Goal: Information Seeking & Learning: Find specific fact

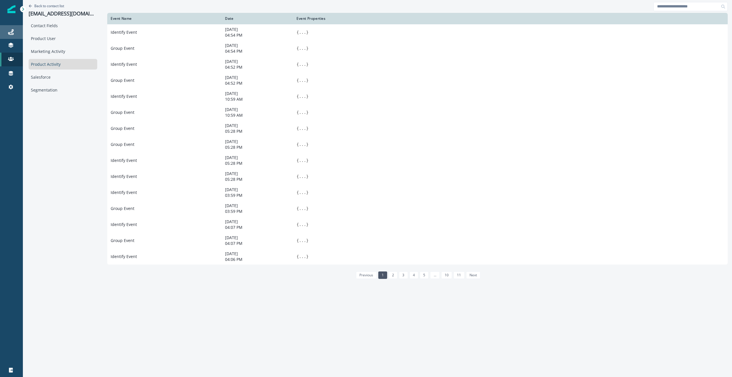
click at [9, 36] on link "Journeys" at bounding box center [11, 32] width 23 height 14
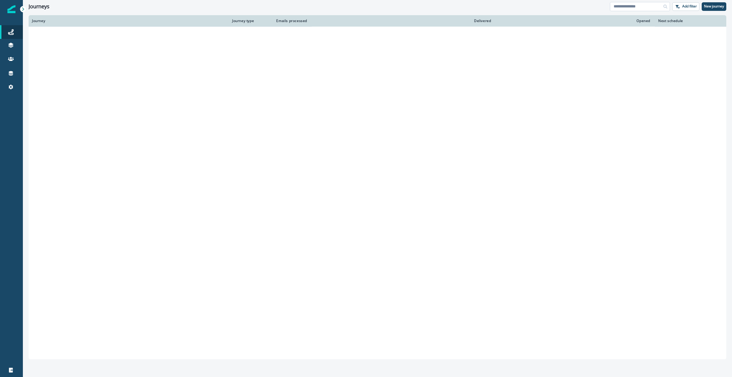
click at [631, 6] on input at bounding box center [640, 6] width 60 height 9
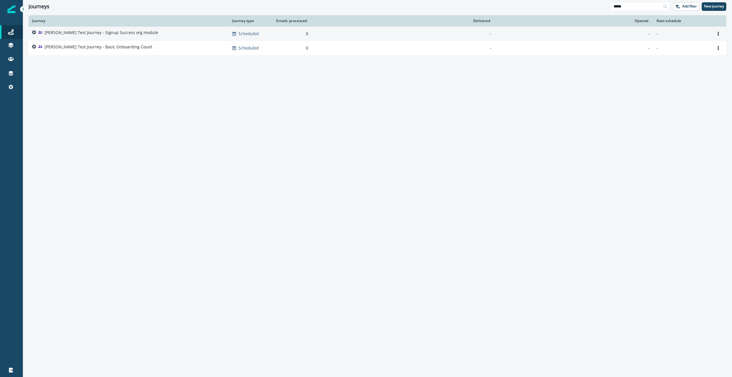
type input "*****"
click at [100, 34] on p "[PERSON_NAME] Test Journey - Signup Success org module" at bounding box center [102, 33] width 114 height 6
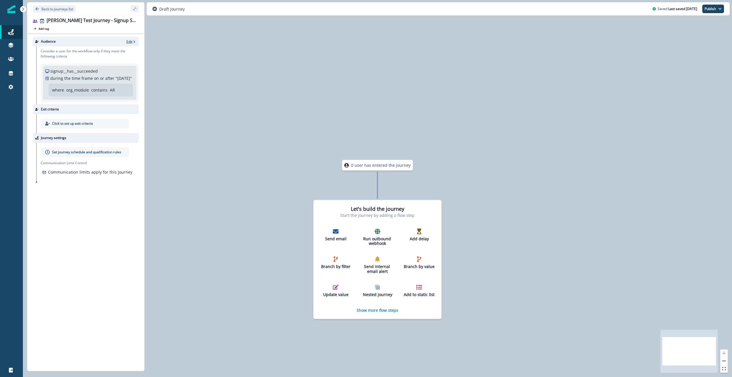
click at [131, 40] on p "Edit" at bounding box center [129, 41] width 6 height 5
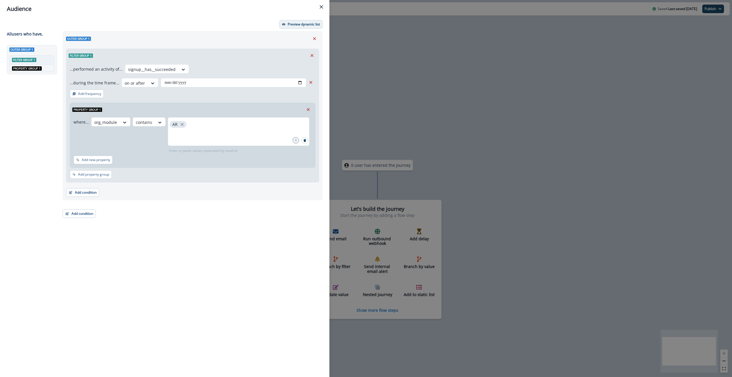
click at [302, 28] on button "Preview dynamic list" at bounding box center [301, 24] width 43 height 9
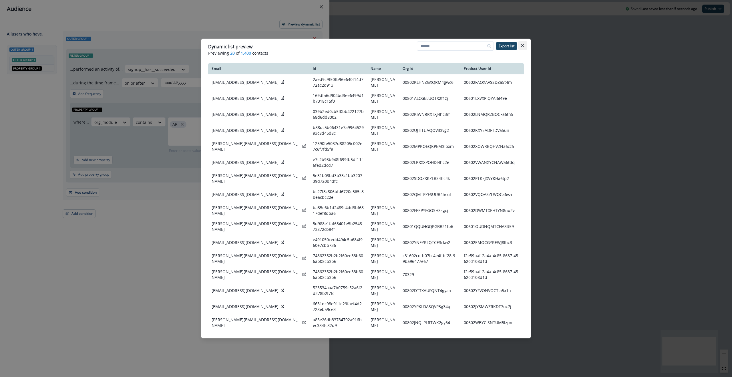
click at [522, 45] on icon "Close" at bounding box center [522, 45] width 3 height 3
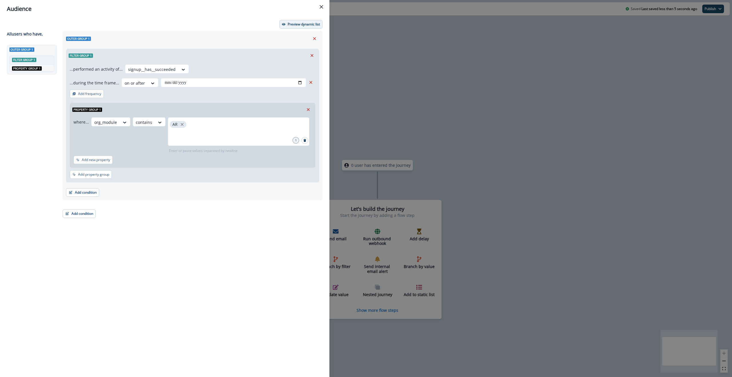
click at [304, 22] on p "Preview dynamic list" at bounding box center [304, 24] width 32 height 4
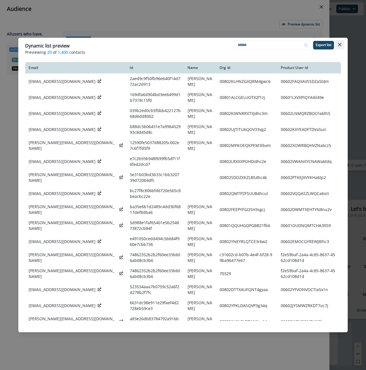
click at [341, 42] on button "Close" at bounding box center [339, 44] width 9 height 9
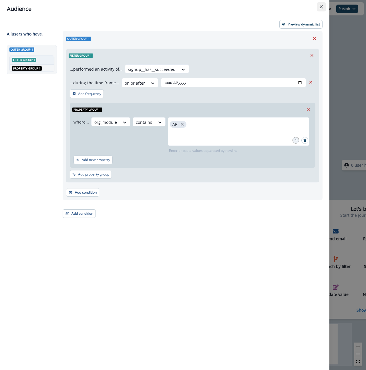
click at [322, 7] on icon "Close" at bounding box center [321, 6] width 3 height 3
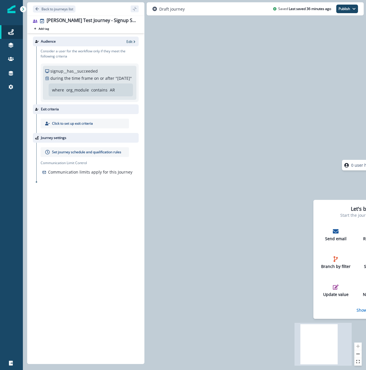
click at [262, 114] on div "0 user has entered the journey Let's build the journey Start the journey by add…" at bounding box center [194, 185] width 343 height 370
click at [7, 192] on div at bounding box center [11, 229] width 23 height 256
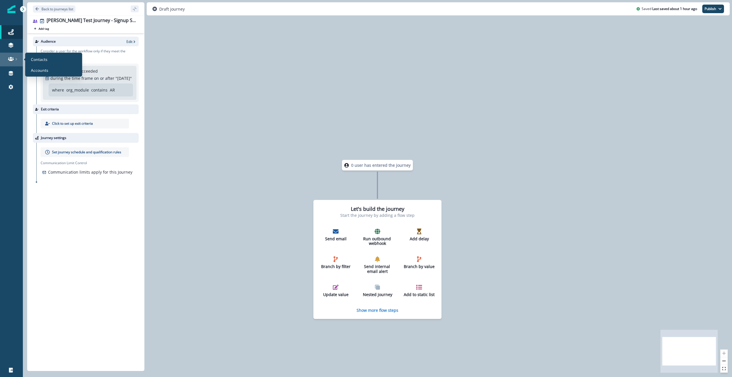
click at [14, 60] on div at bounding box center [11, 59] width 18 height 6
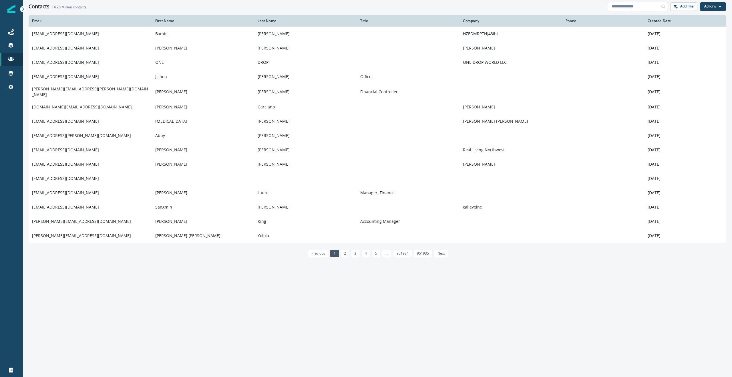
click at [628, 7] on input at bounding box center [638, 6] width 60 height 9
paste input "**********"
type input "**********"
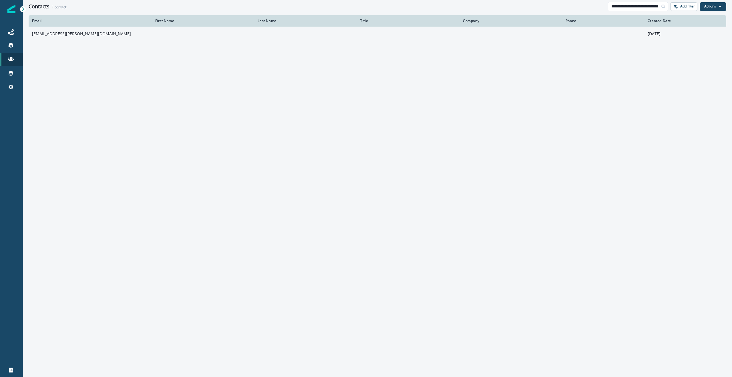
click at [101, 32] on td "[EMAIL_ADDRESS][PERSON_NAME][DOMAIN_NAME]" at bounding box center [90, 34] width 123 height 14
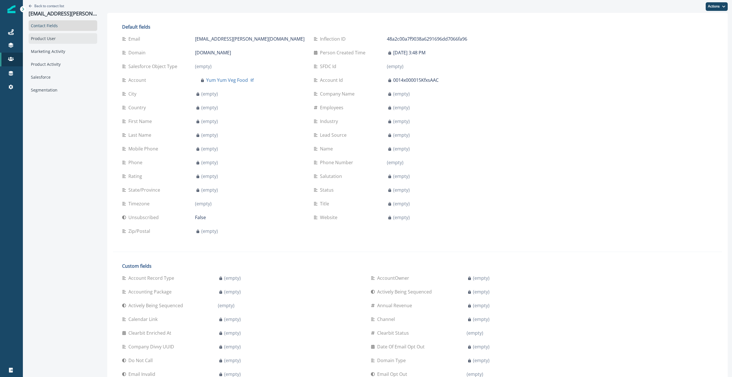
click at [41, 38] on div "Product User" at bounding box center [63, 38] width 69 height 11
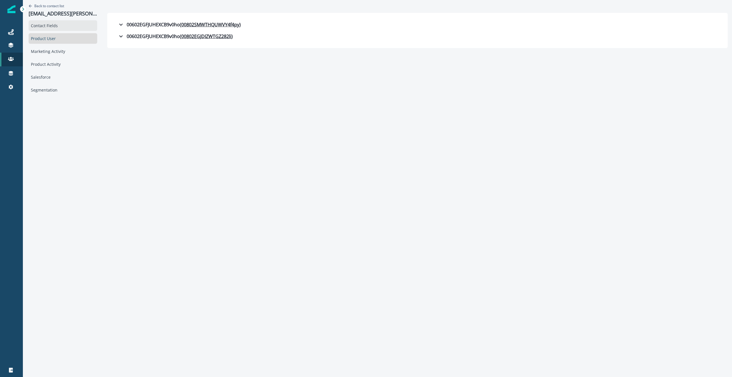
click at [49, 26] on div "Contact Fields" at bounding box center [63, 25] width 69 height 11
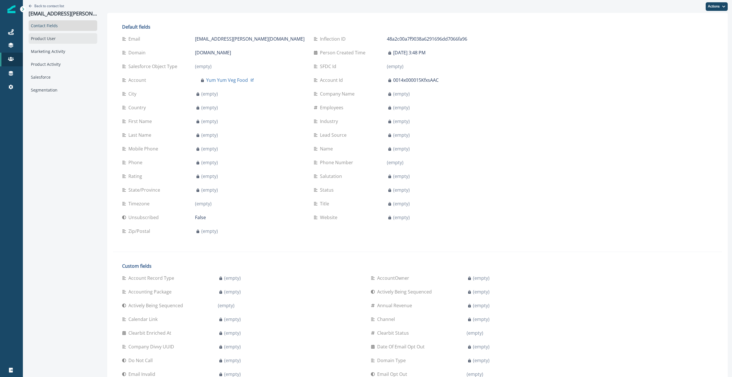
click at [42, 41] on div "Product User" at bounding box center [63, 38] width 69 height 11
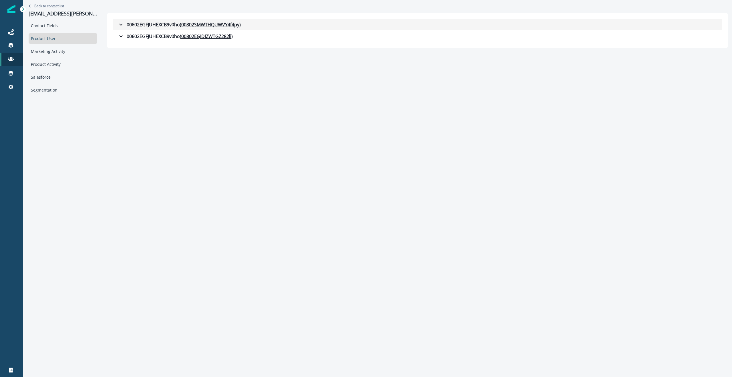
click at [119, 25] on icon "button" at bounding box center [121, 24] width 7 height 7
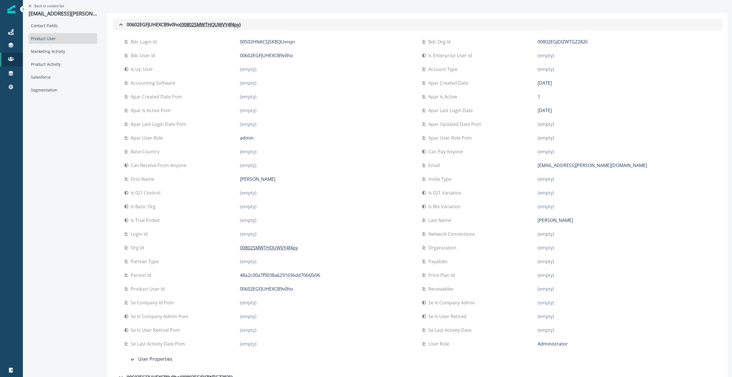
click at [121, 24] on icon "button" at bounding box center [120, 24] width 3 height 2
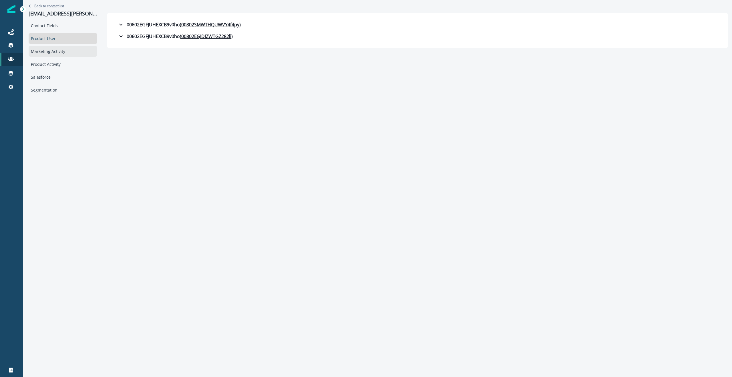
click at [62, 52] on div "Marketing Activity" at bounding box center [63, 51] width 69 height 11
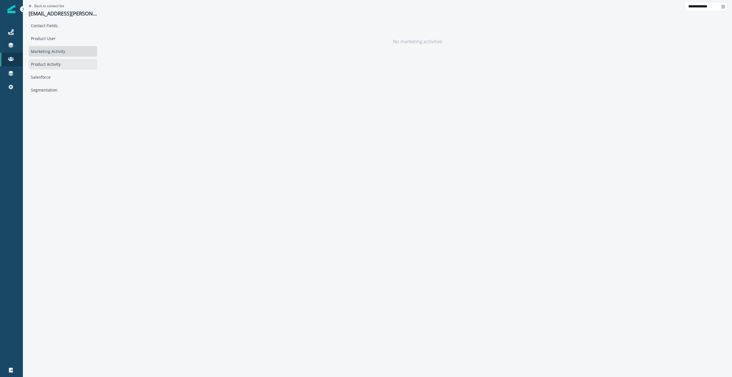
click at [51, 64] on div "Product Activity" at bounding box center [63, 64] width 69 height 11
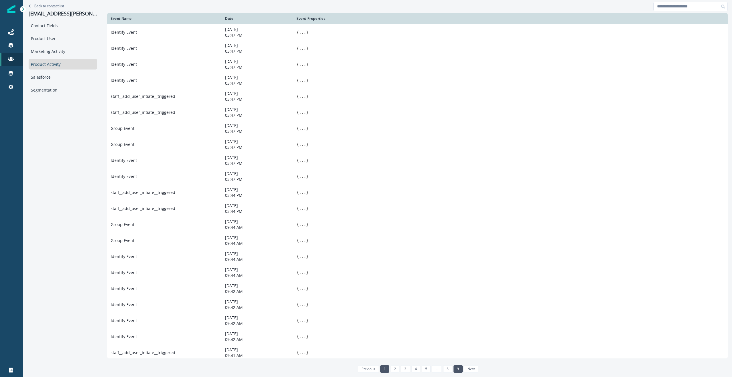
click at [455, 369] on link "9" at bounding box center [458, 368] width 9 height 7
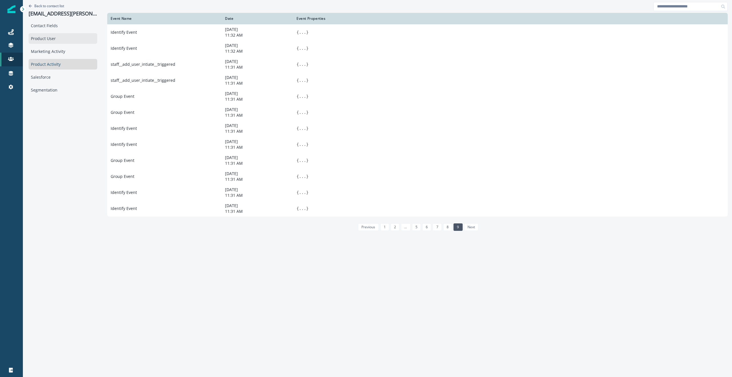
click at [38, 37] on div "Product User" at bounding box center [63, 38] width 69 height 11
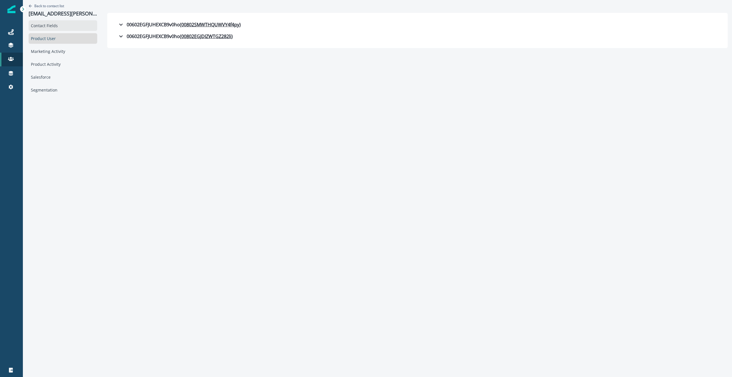
click at [48, 25] on div "Contact Fields" at bounding box center [63, 25] width 69 height 11
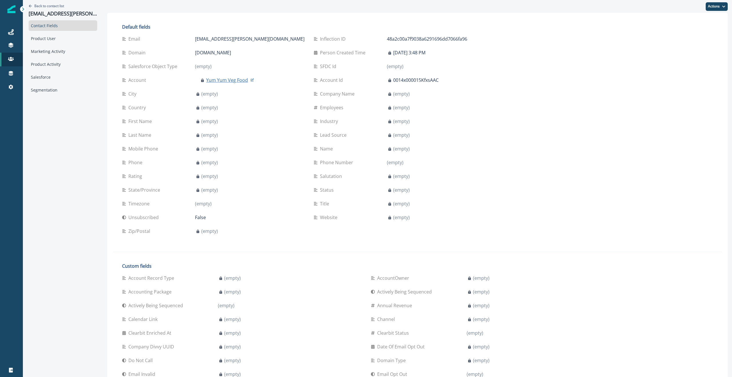
click at [208, 81] on p "Yum Yum Veg Food" at bounding box center [227, 80] width 42 height 7
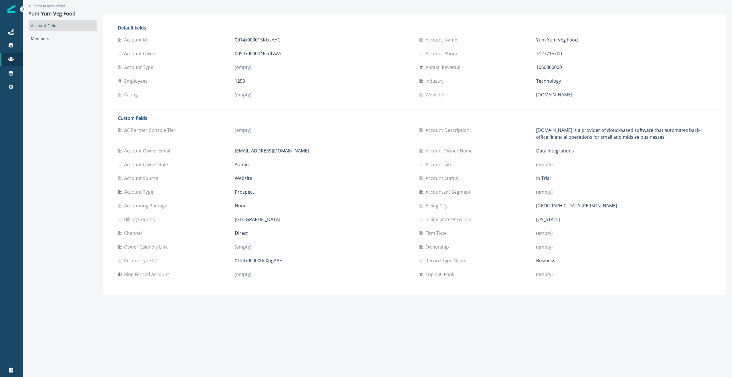
click at [314, 95] on div "(empty)" at bounding box center [322, 94] width 175 height 7
drag, startPoint x: 653, startPoint y: 137, endPoint x: 535, endPoint y: 129, distance: 118.5
click at [535, 129] on div "Account Description [DOMAIN_NAME] is a provider of cloud-based software that au…" at bounding box center [565, 134] width 292 height 14
click at [48, 43] on div "Members" at bounding box center [63, 38] width 69 height 11
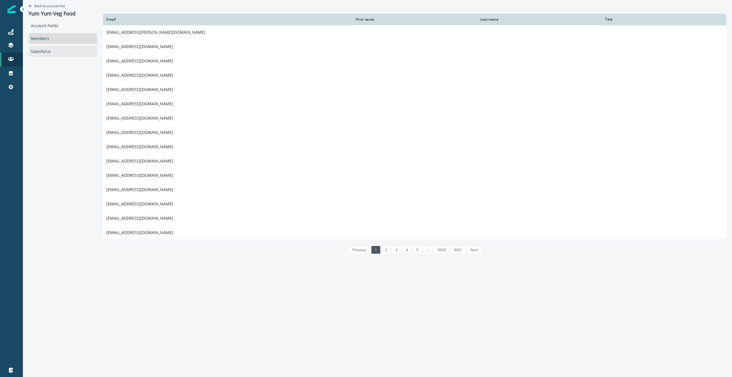
click at [41, 53] on div "Salesforce" at bounding box center [63, 51] width 69 height 11
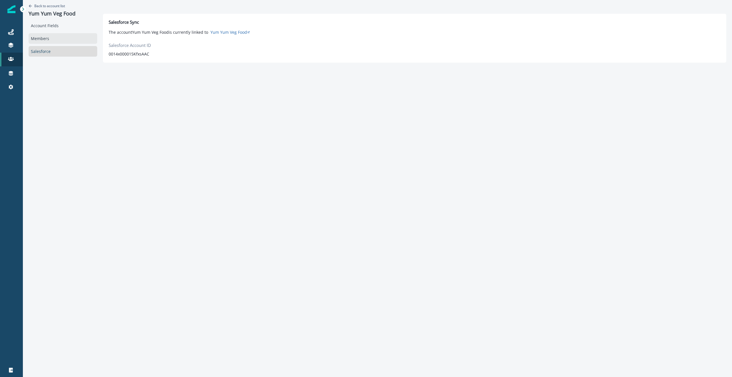
click at [50, 41] on div "Members" at bounding box center [63, 38] width 69 height 11
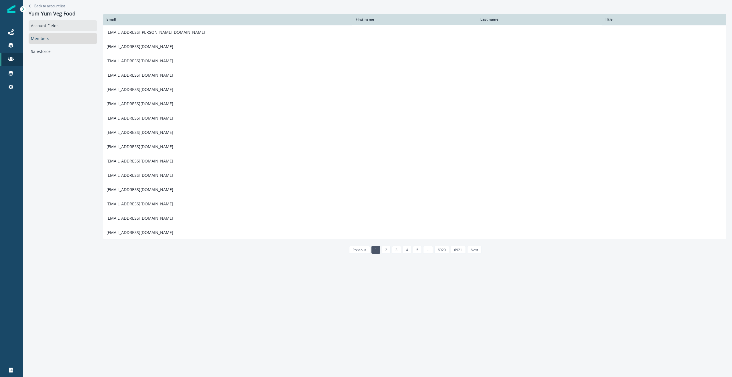
drag, startPoint x: 57, startPoint y: 24, endPoint x: 95, endPoint y: 25, distance: 38.4
click at [57, 24] on div "Account Fields" at bounding box center [63, 25] width 69 height 11
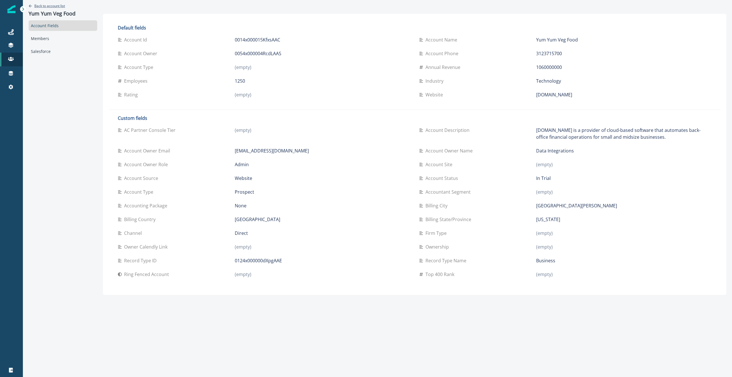
click at [47, 7] on p "Back to account list" at bounding box center [49, 5] width 31 height 5
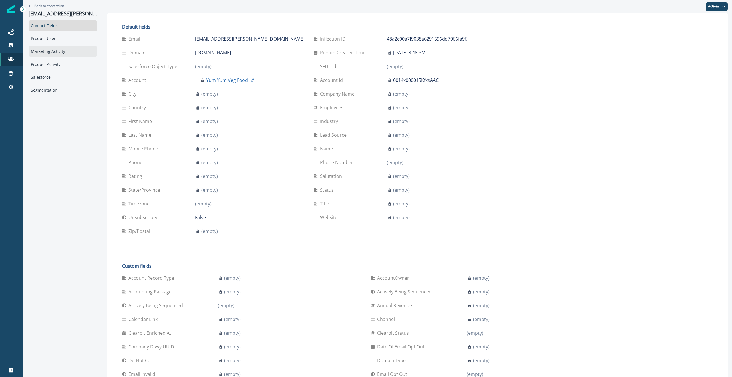
click at [41, 50] on div "Marketing Activity" at bounding box center [63, 51] width 69 height 11
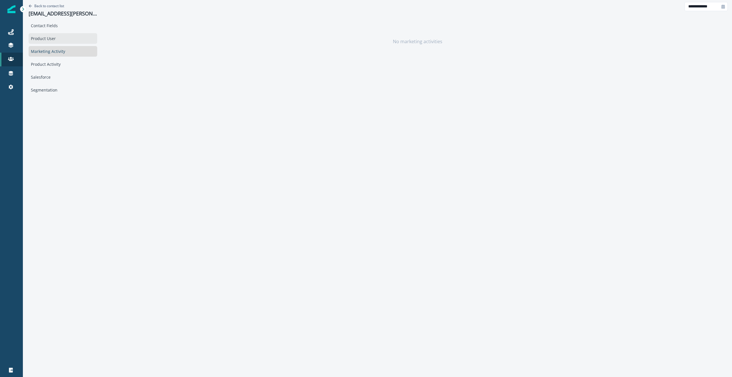
click at [41, 41] on div "Product User" at bounding box center [63, 38] width 69 height 11
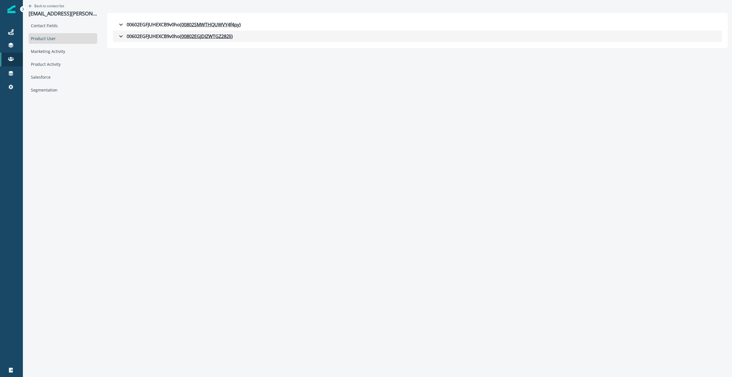
click at [120, 35] on icon "button" at bounding box center [121, 36] width 7 height 7
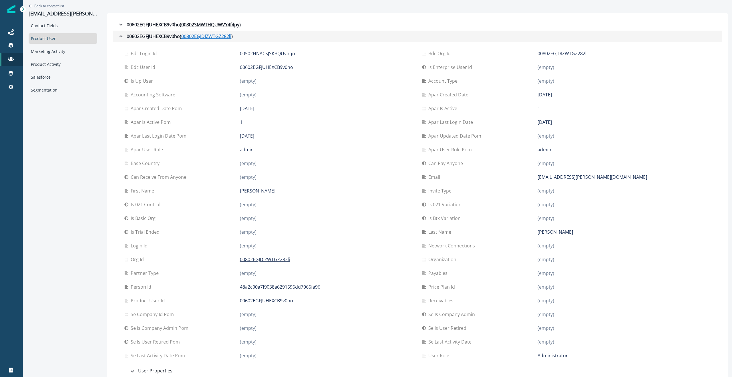
click at [221, 35] on u "00802EGJDIZWTGZ282li" at bounding box center [206, 36] width 50 height 7
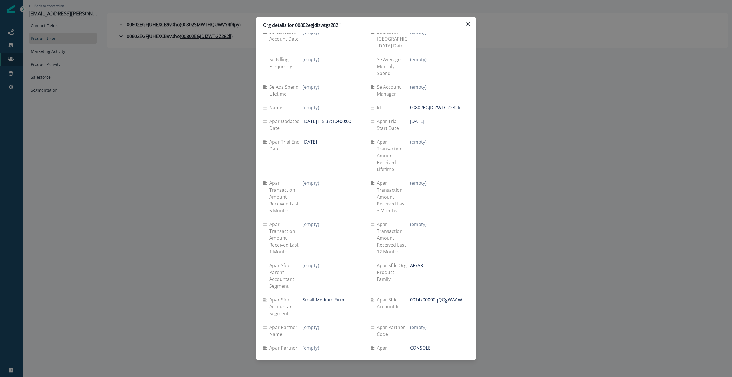
scroll to position [712, 0]
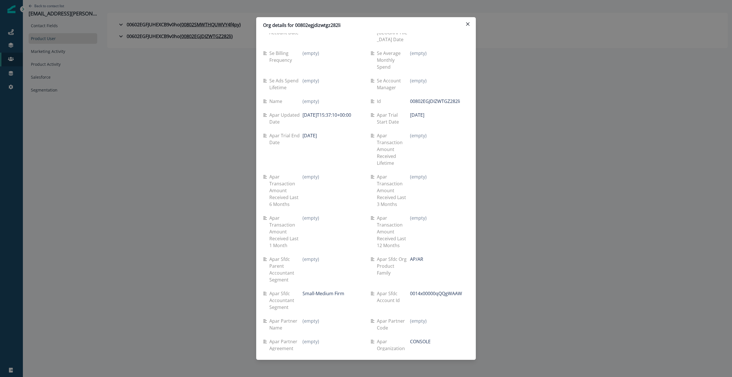
click at [434, 98] on p "00802EGJDIZWTGZ282li" at bounding box center [435, 101] width 50 height 7
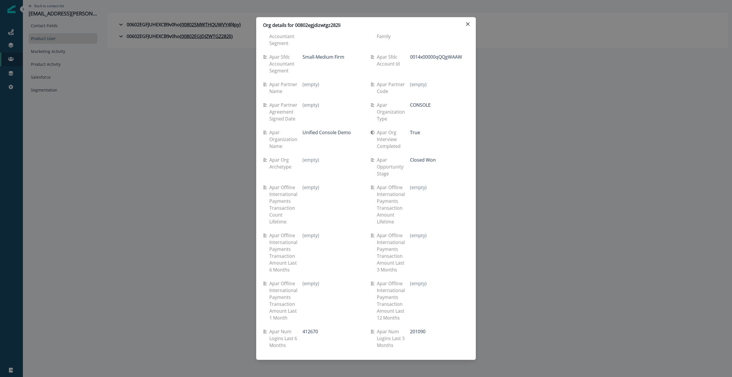
scroll to position [950, 0]
drag, startPoint x: 352, startPoint y: 118, endPoint x: 304, endPoint y: 118, distance: 48.1
click at [304, 128] on div "Unified Console Demo" at bounding box center [332, 131] width 59 height 7
click at [437, 128] on div "True" at bounding box center [439, 131] width 59 height 7
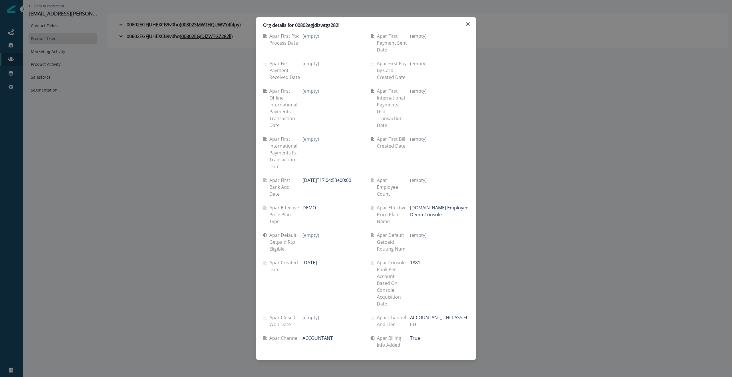
scroll to position [2258, 0]
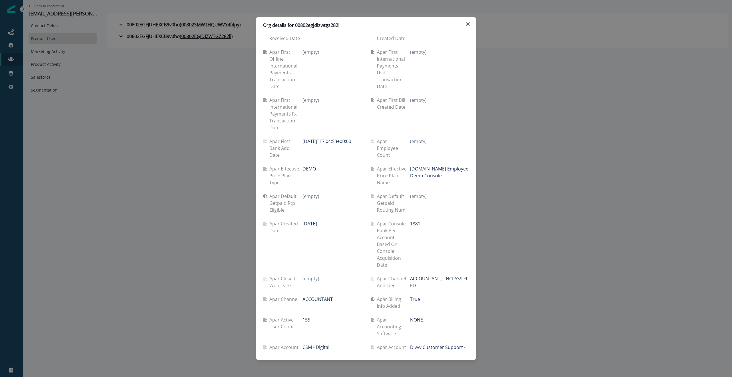
drag, startPoint x: 154, startPoint y: 105, endPoint x: 102, endPoint y: 64, distance: 66.2
click at [154, 105] on div "Org details for 00802egjdizwtgz282li Se travel spend lifetime (empty) Se spend …" at bounding box center [366, 188] width 732 height 377
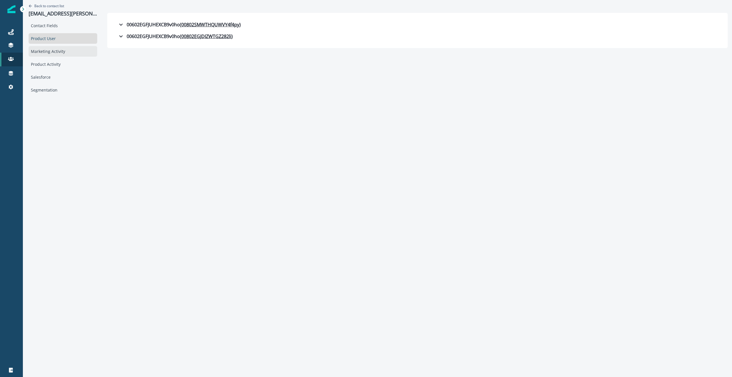
click at [45, 50] on div "Marketing Activity" at bounding box center [63, 51] width 69 height 11
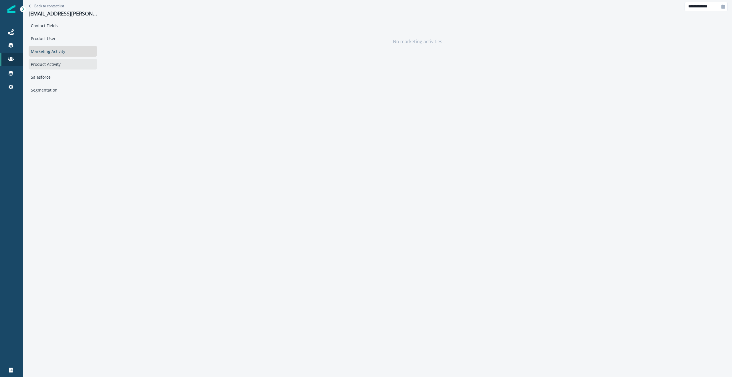
click at [40, 60] on div "Product Activity" at bounding box center [63, 64] width 69 height 11
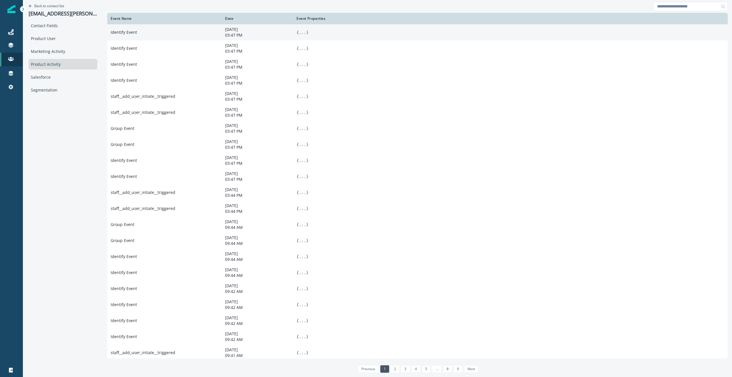
click at [302, 33] on button "..." at bounding box center [302, 32] width 7 height 6
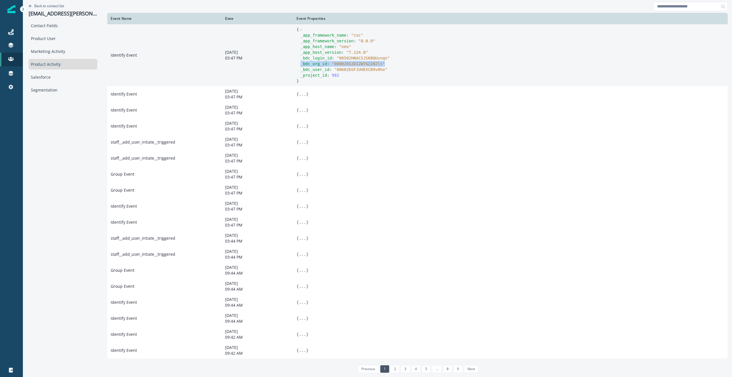
drag, startPoint x: 298, startPoint y: 64, endPoint x: 386, endPoint y: 65, distance: 87.8
click at [386, 65] on div "_app_framework_name : " csc " _app_framework_version : " 0.0.0 " _app_host_name…" at bounding box center [511, 55] width 428 height 46
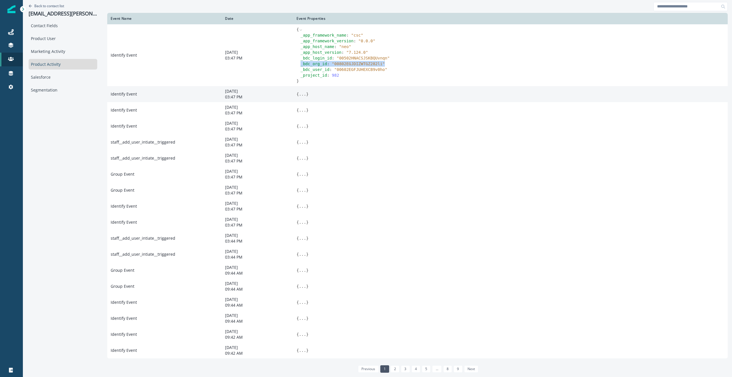
click at [302, 94] on button "..." at bounding box center [302, 94] width 7 height 6
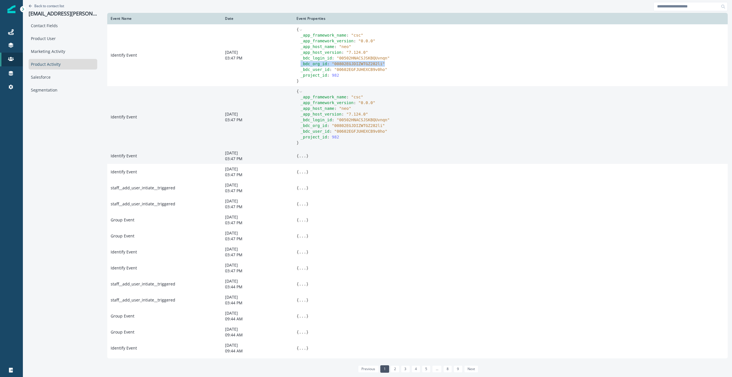
click at [300, 158] on button "..." at bounding box center [302, 156] width 7 height 6
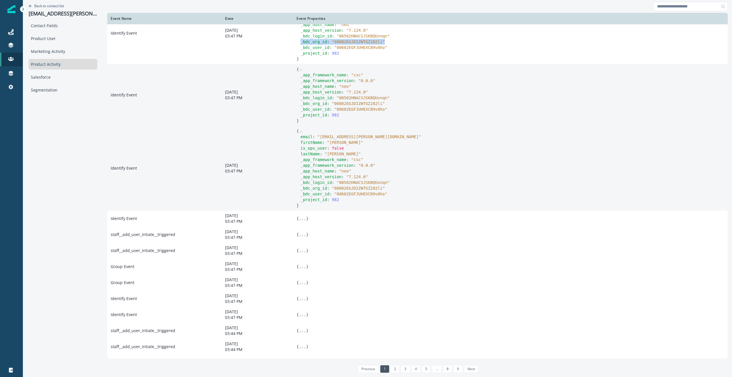
scroll to position [36, 0]
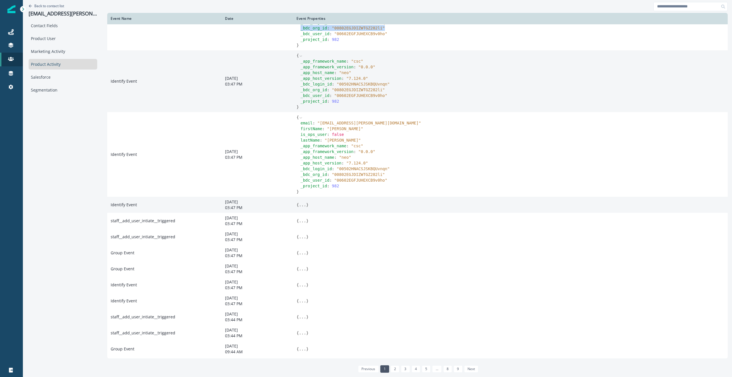
click at [299, 205] on button "..." at bounding box center [302, 205] width 7 height 6
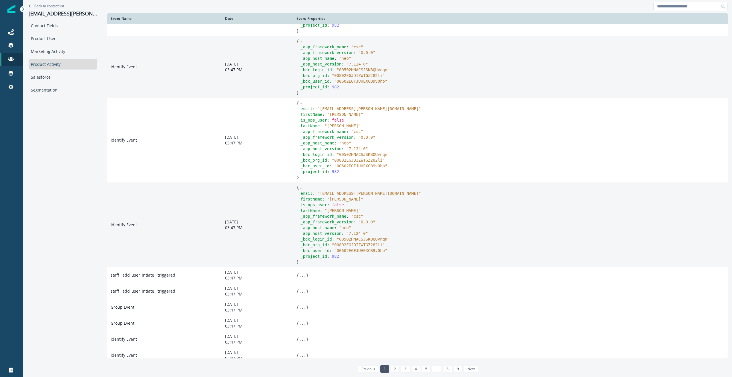
scroll to position [51, 0]
click at [351, 210] on div "lastName : " [PERSON_NAME] "" at bounding box center [513, 210] width 424 height 6
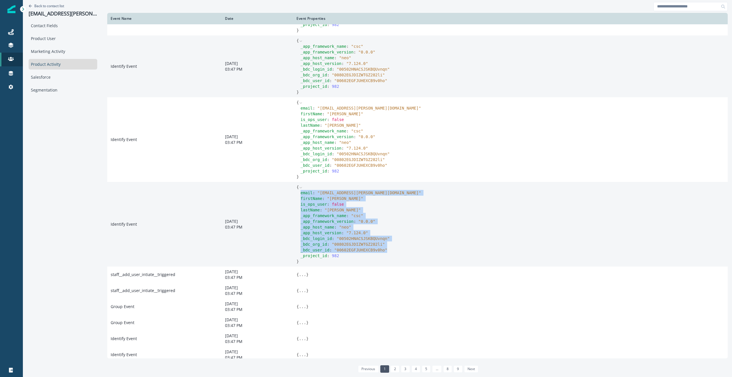
drag, startPoint x: 298, startPoint y: 193, endPoint x: 399, endPoint y: 231, distance: 107.3
click at [405, 247] on div "email : " [EMAIL_ADDRESS][PERSON_NAME][DOMAIN_NAME] " firstName : " [PERSON_NAM…" at bounding box center [511, 224] width 428 height 69
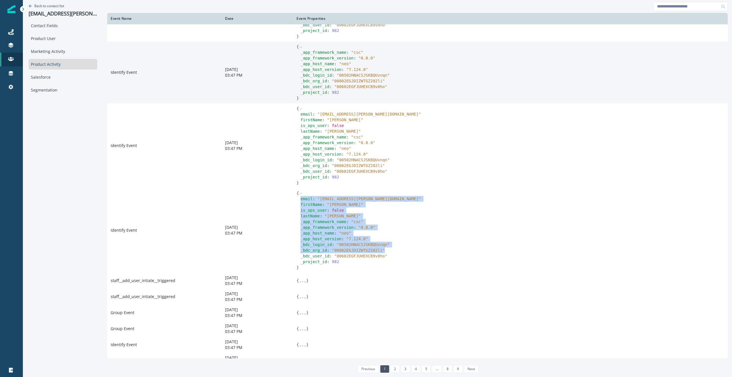
scroll to position [0, 0]
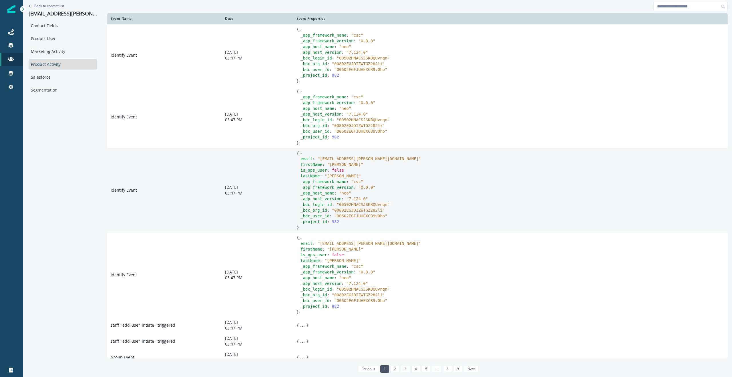
click at [302, 154] on icon at bounding box center [301, 154] width 4 height 4
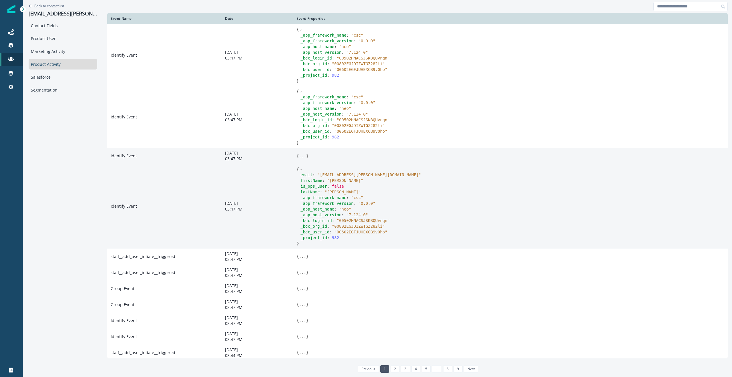
click at [300, 170] on icon at bounding box center [301, 170] width 4 height 4
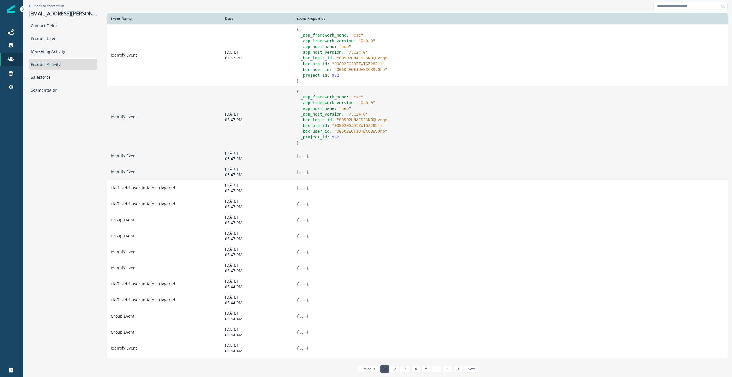
click at [302, 92] on icon at bounding box center [301, 91] width 2 height 1
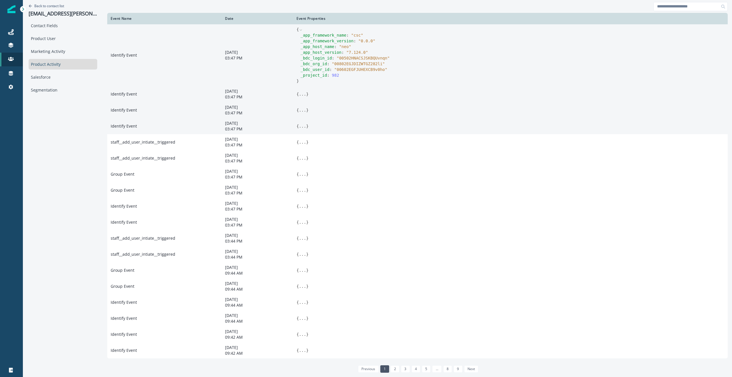
click at [300, 29] on icon at bounding box center [301, 30] width 4 height 4
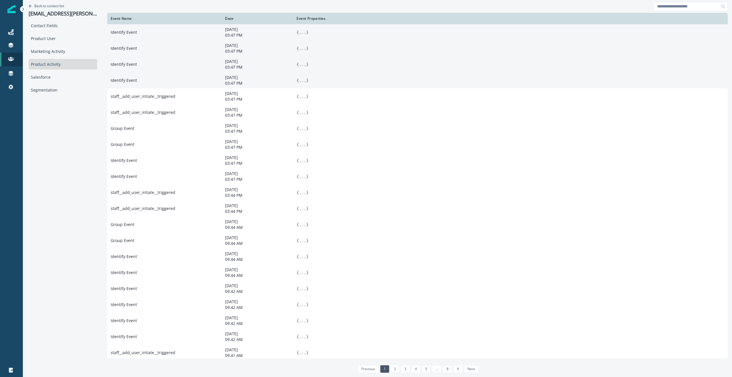
click at [59, 116] on div "Back to contact list [EMAIL_ADDRESS][PERSON_NAME][PHONE_NUMBER][DOMAIN_NAME] Co…" at bounding box center [63, 188] width 80 height 376
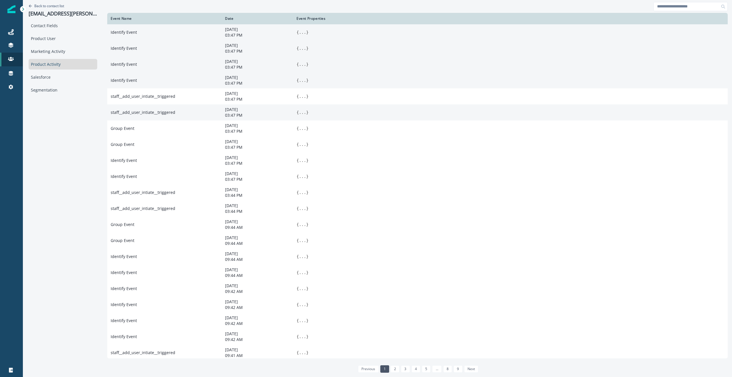
click at [302, 114] on button "..." at bounding box center [302, 113] width 7 height 6
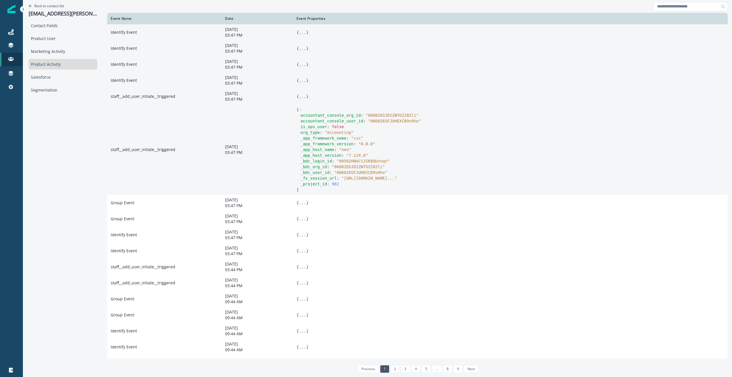
click at [302, 97] on button "..." at bounding box center [302, 97] width 7 height 6
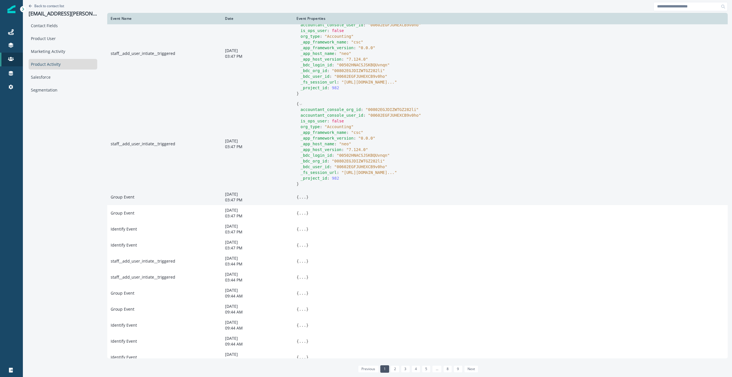
scroll to position [92, 0]
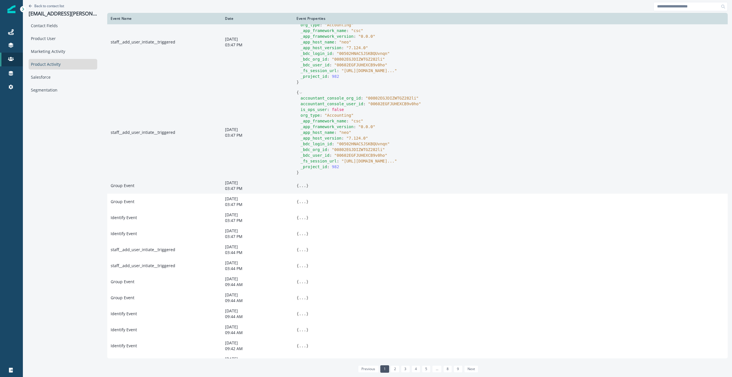
click at [302, 187] on button "..." at bounding box center [302, 186] width 7 height 6
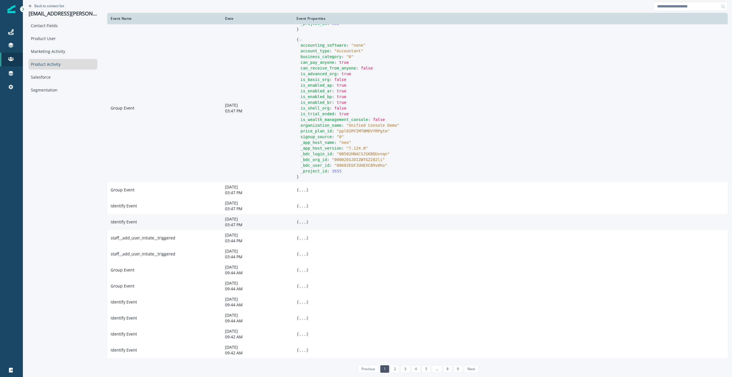
scroll to position [244, 0]
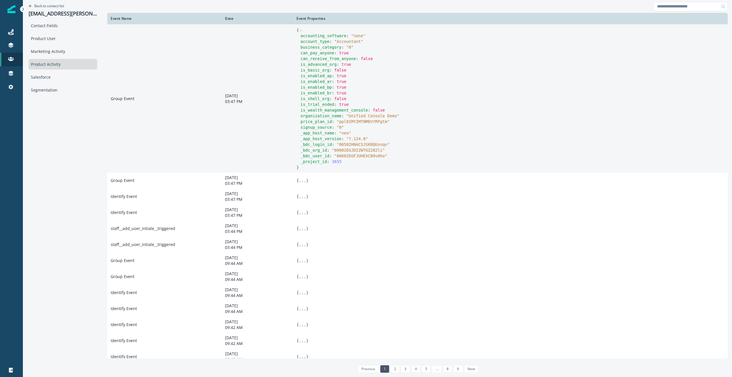
click at [358, 116] on span "" Unified Console Demo "" at bounding box center [372, 116] width 53 height 5
click at [387, 117] on span "" Unified Console Demo "" at bounding box center [372, 116] width 53 height 5
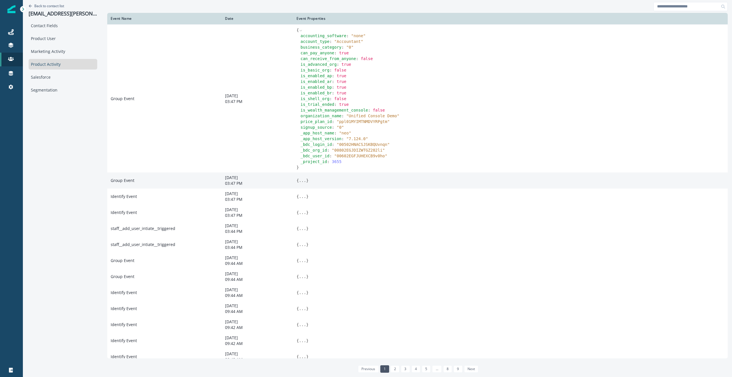
click at [302, 183] on button "..." at bounding box center [302, 181] width 7 height 6
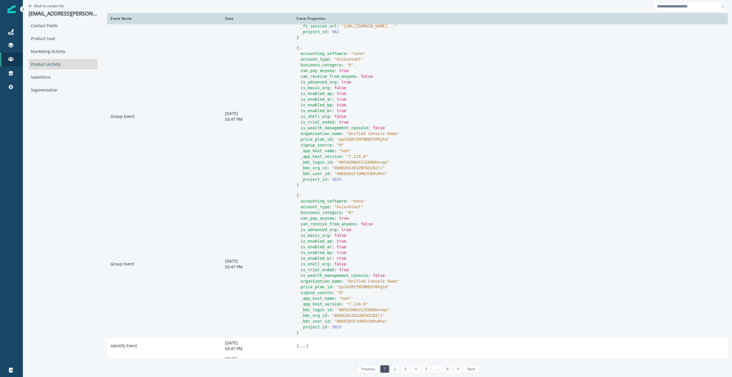
scroll to position [184, 0]
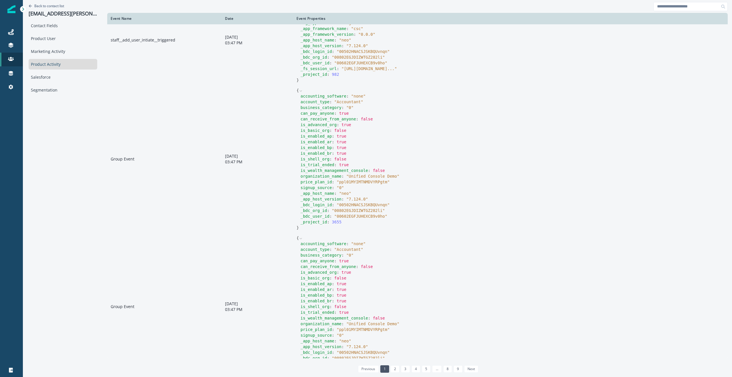
click at [302, 92] on icon at bounding box center [301, 90] width 2 height 1
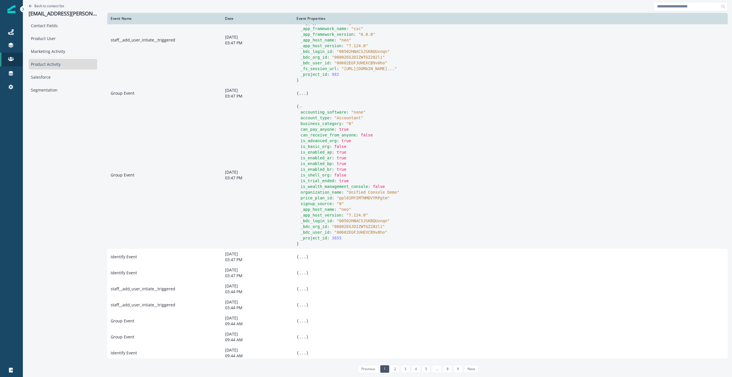
click at [302, 108] on icon at bounding box center [301, 107] width 4 height 4
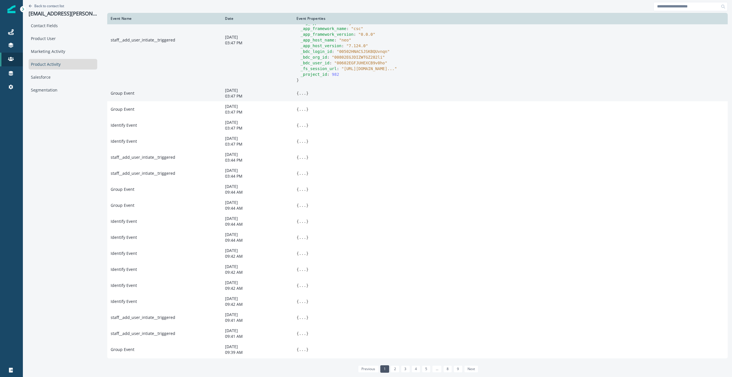
click at [81, 136] on div "Back to contact list [EMAIL_ADDRESS][PERSON_NAME][PHONE_NUMBER][DOMAIN_NAME] Co…" at bounding box center [63, 188] width 80 height 376
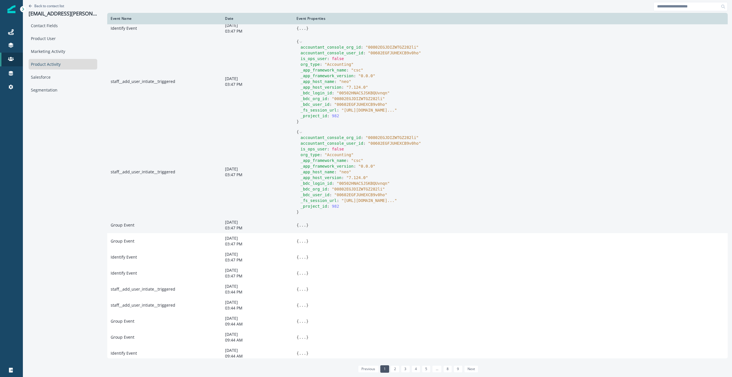
scroll to position [0, 0]
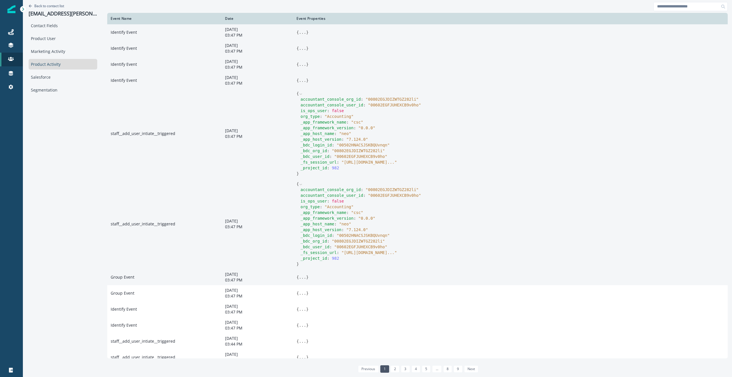
click at [300, 94] on icon at bounding box center [301, 94] width 4 height 4
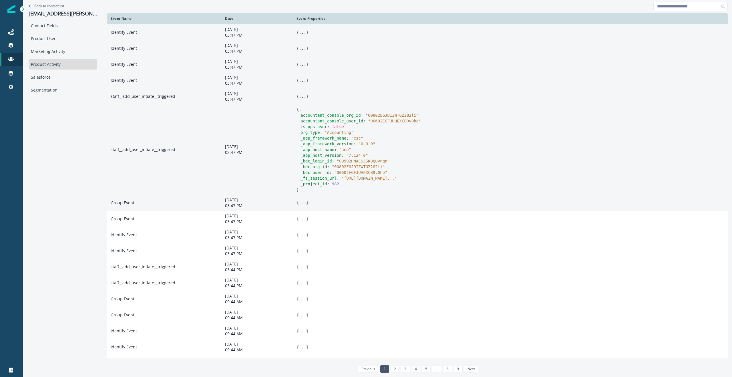
click at [301, 111] on icon at bounding box center [301, 110] width 4 height 4
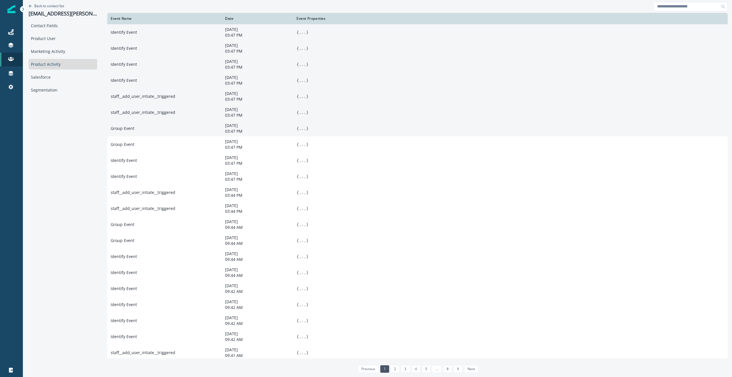
click at [49, 161] on div "Back to contact list [EMAIL_ADDRESS][PERSON_NAME][PHONE_NUMBER][DOMAIN_NAME] Co…" at bounding box center [63, 188] width 80 height 376
click at [86, 159] on div "Back to contact list [EMAIL_ADDRESS][PERSON_NAME][PHONE_NUMBER][DOMAIN_NAME] Co…" at bounding box center [63, 188] width 80 height 376
